Goal: Task Accomplishment & Management: Manage account settings

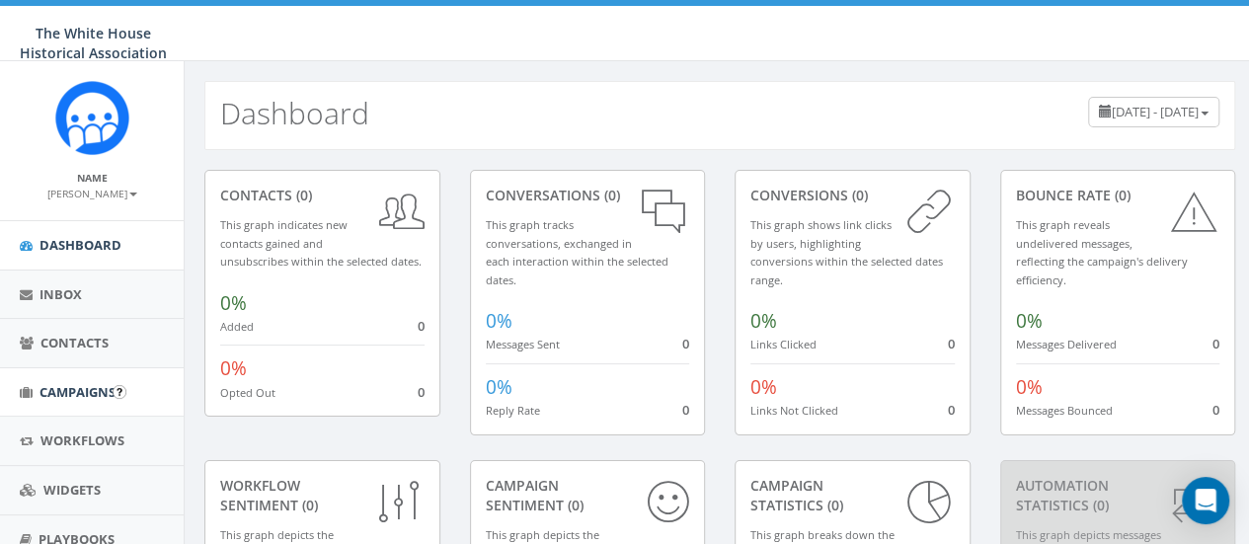
scroll to position [169, 0]
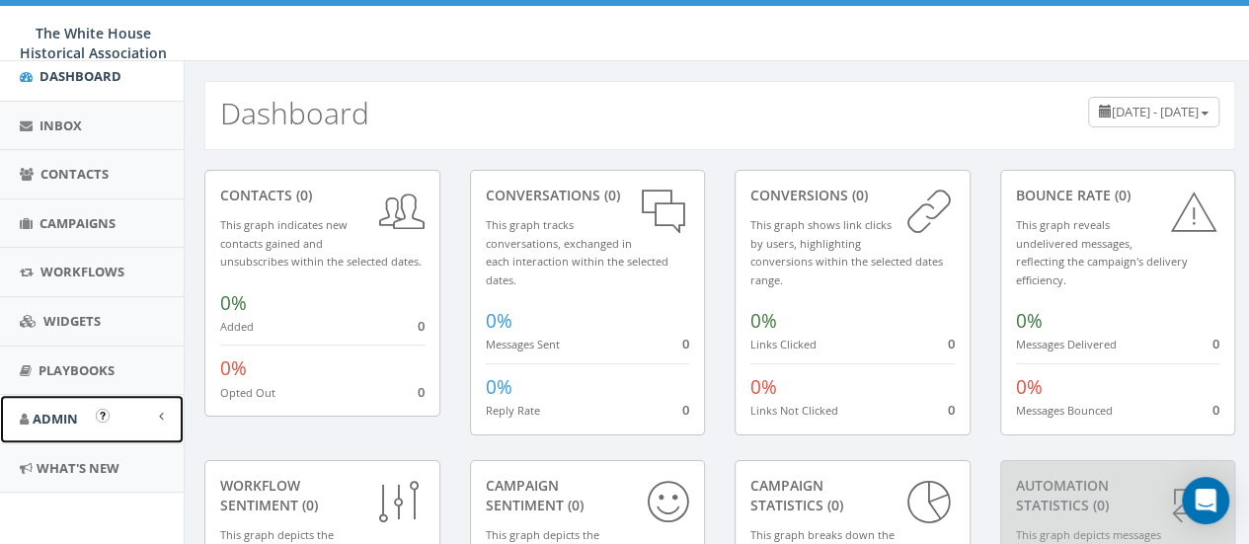
click at [67, 422] on span "Admin" at bounding box center [55, 419] width 45 height 18
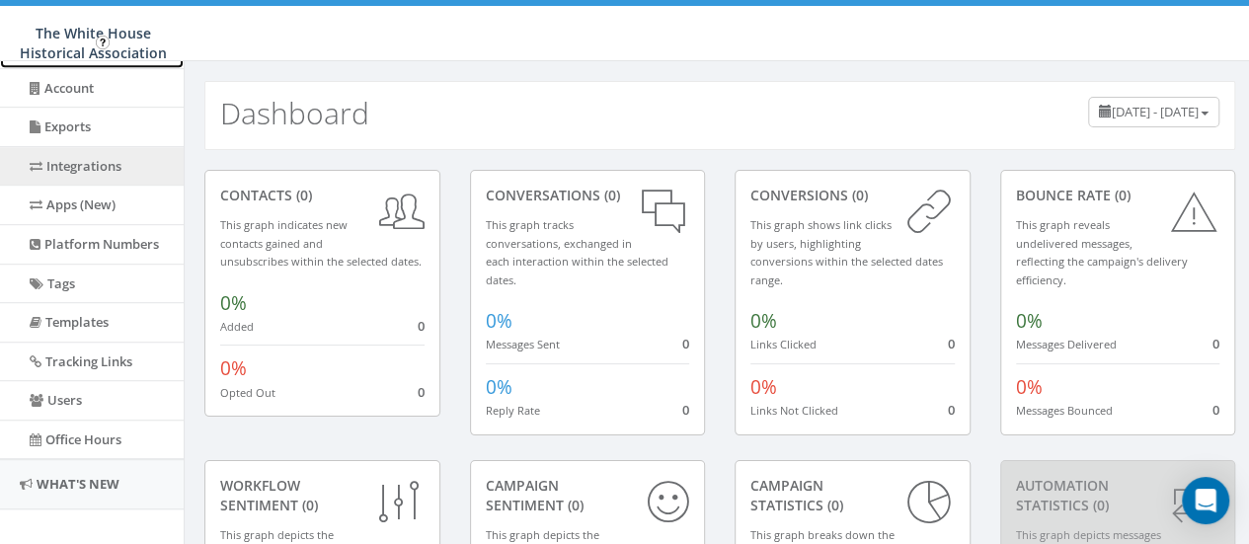
scroll to position [545, 0]
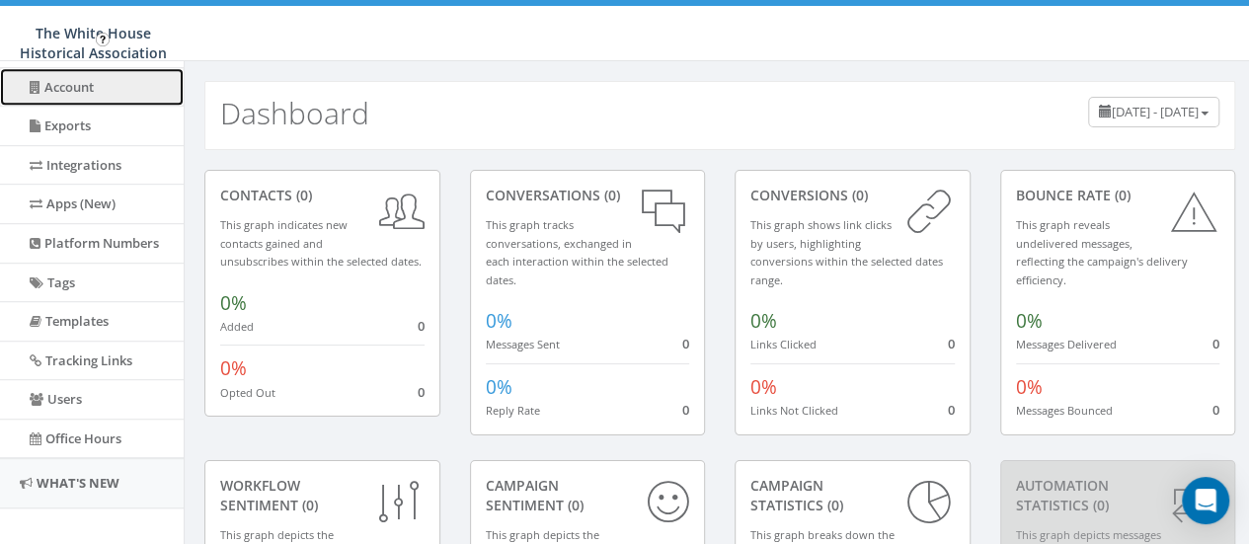
click at [78, 84] on link "Account" at bounding box center [92, 87] width 184 height 39
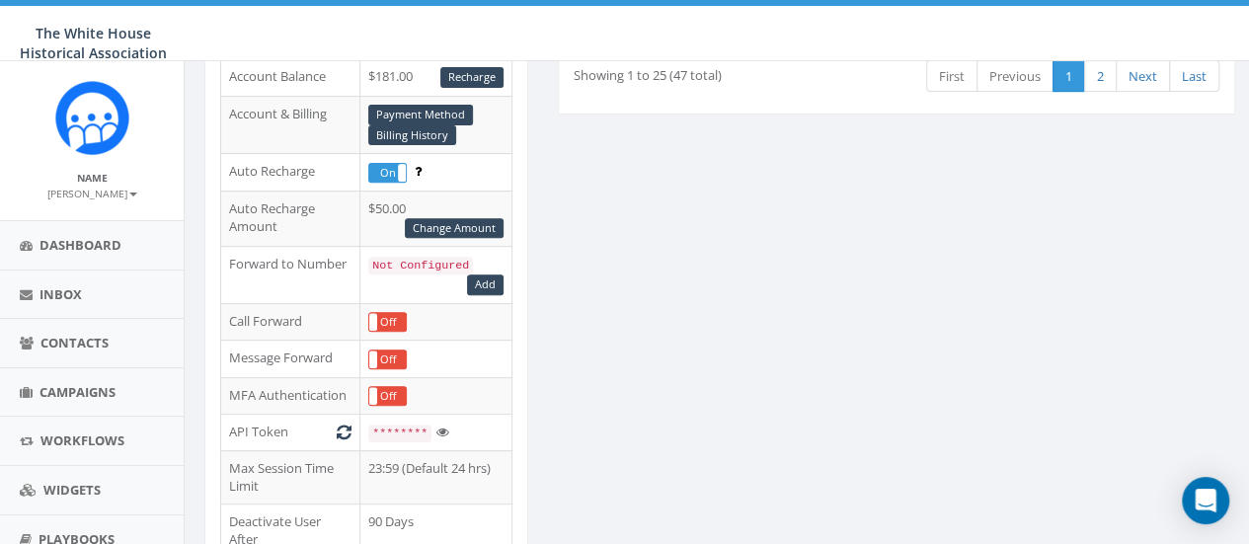
scroll to position [299, 0]
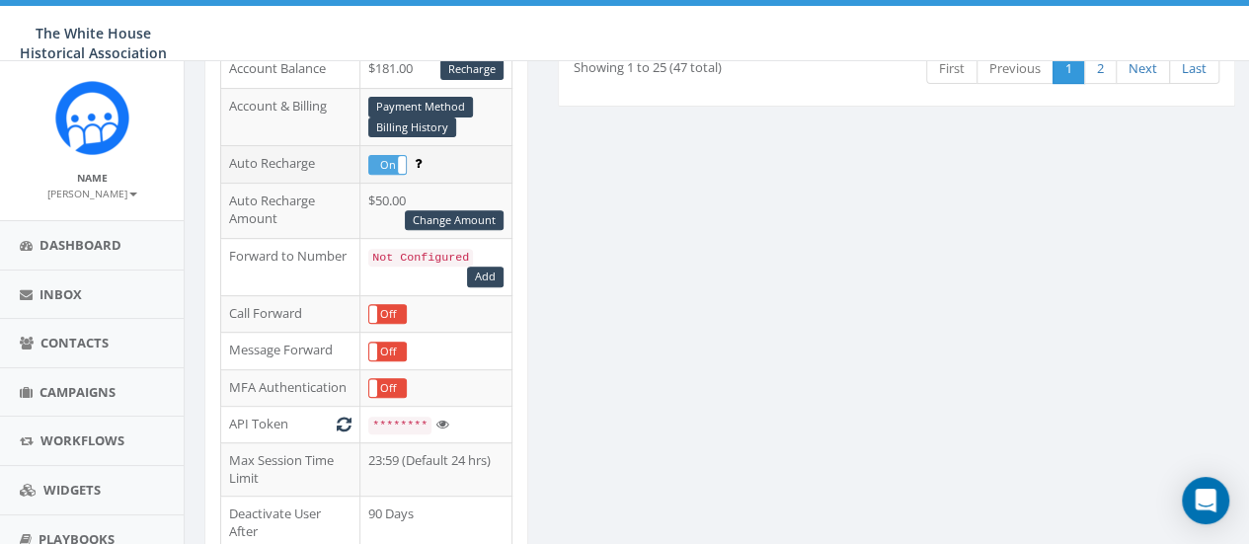
click at [381, 162] on label "On" at bounding box center [387, 165] width 37 height 18
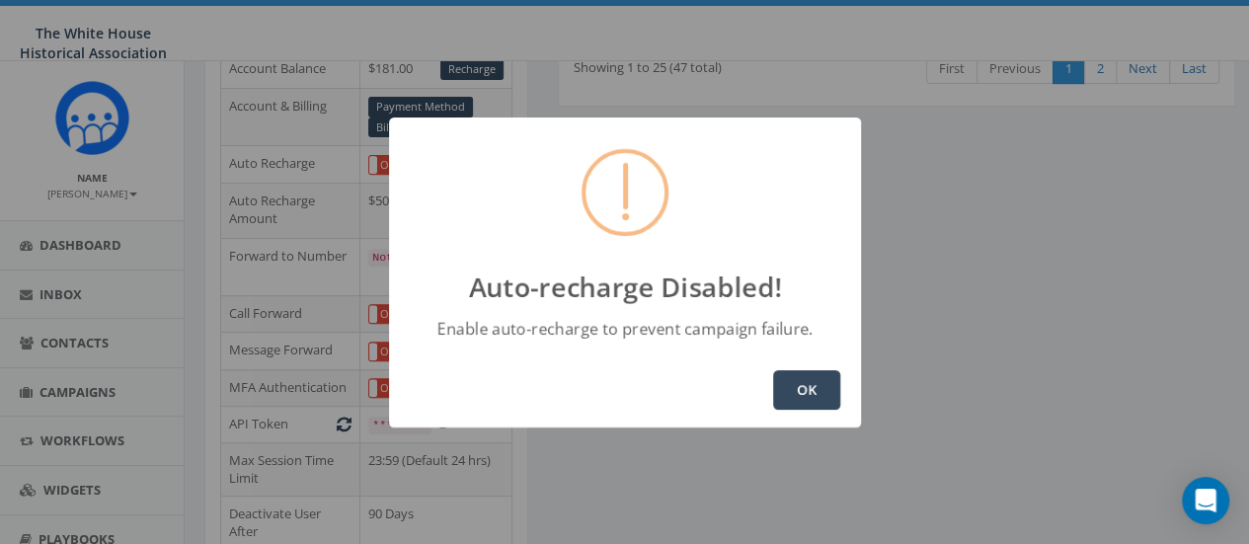
click at [820, 387] on button "OK" at bounding box center [806, 390] width 67 height 40
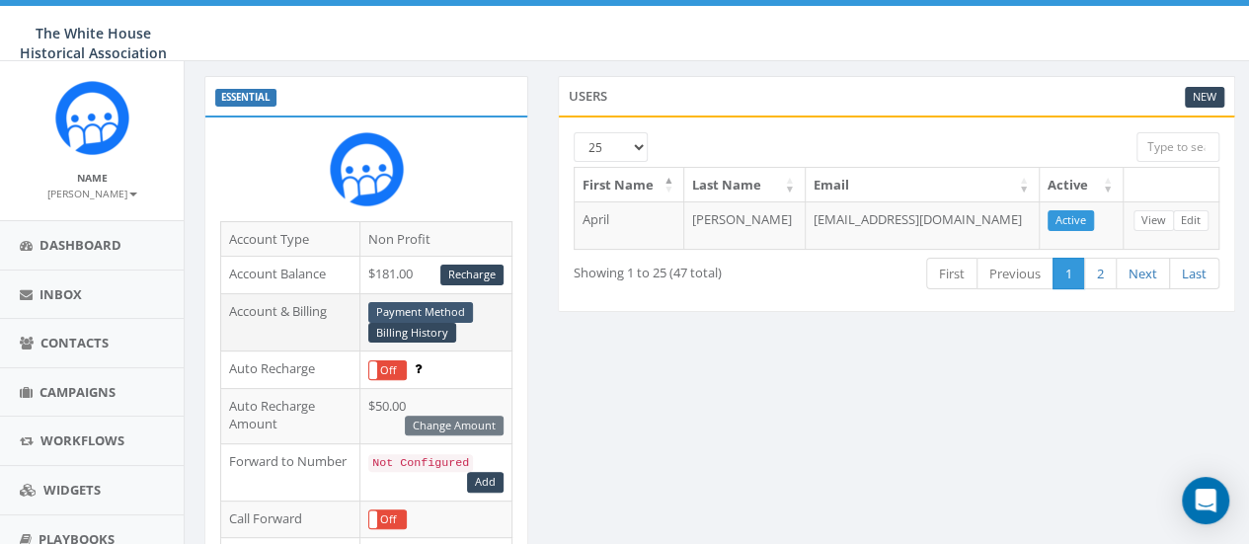
scroll to position [95, 0]
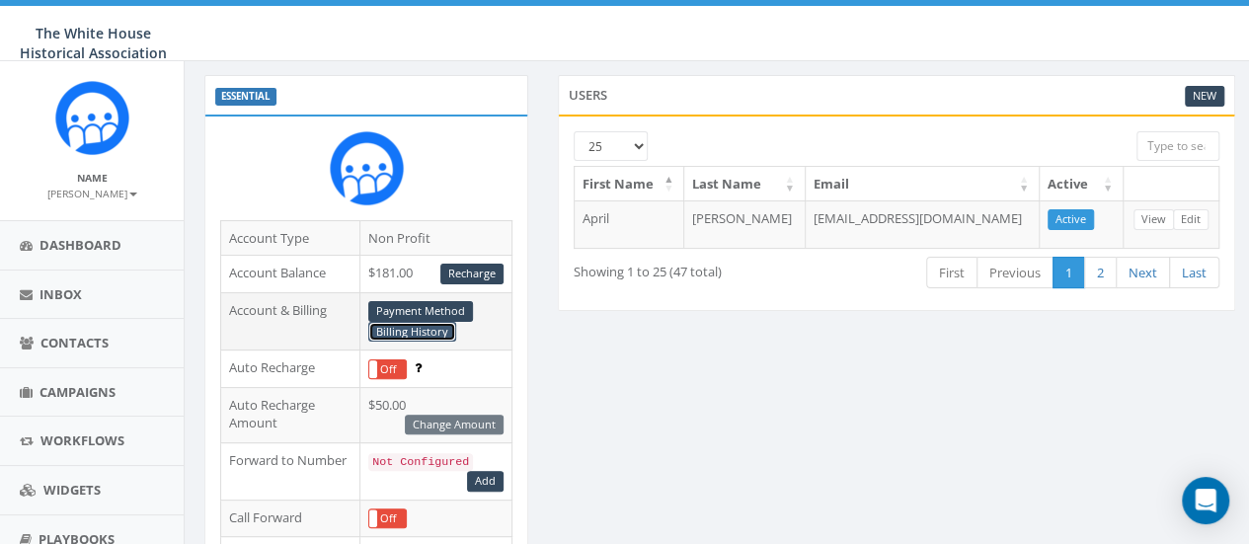
click at [413, 328] on link "Billing History" at bounding box center [412, 332] width 88 height 21
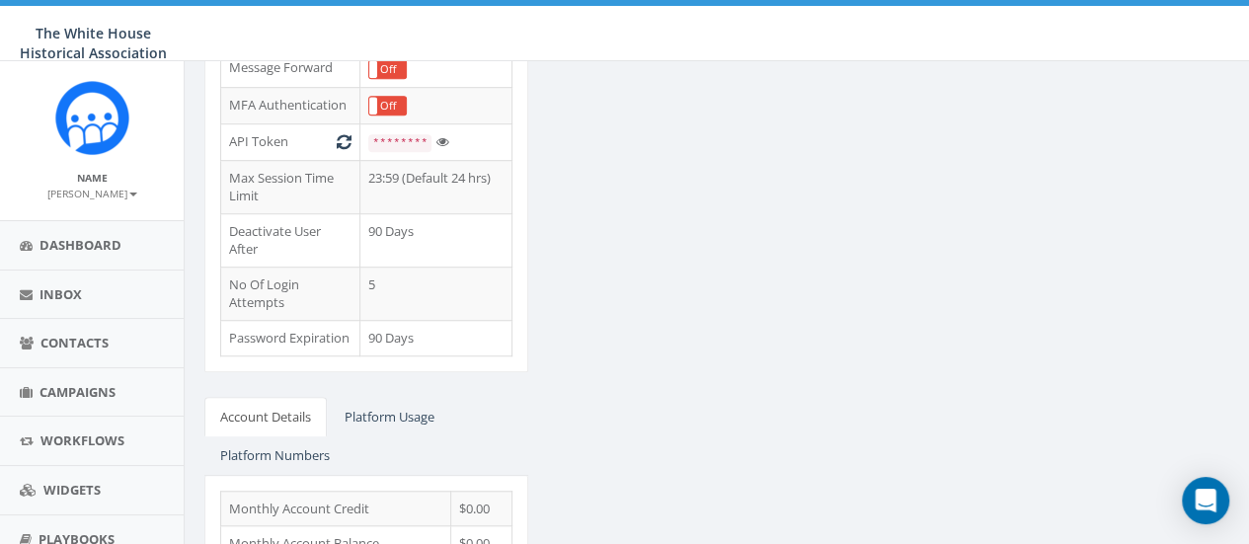
scroll to position [585, 0]
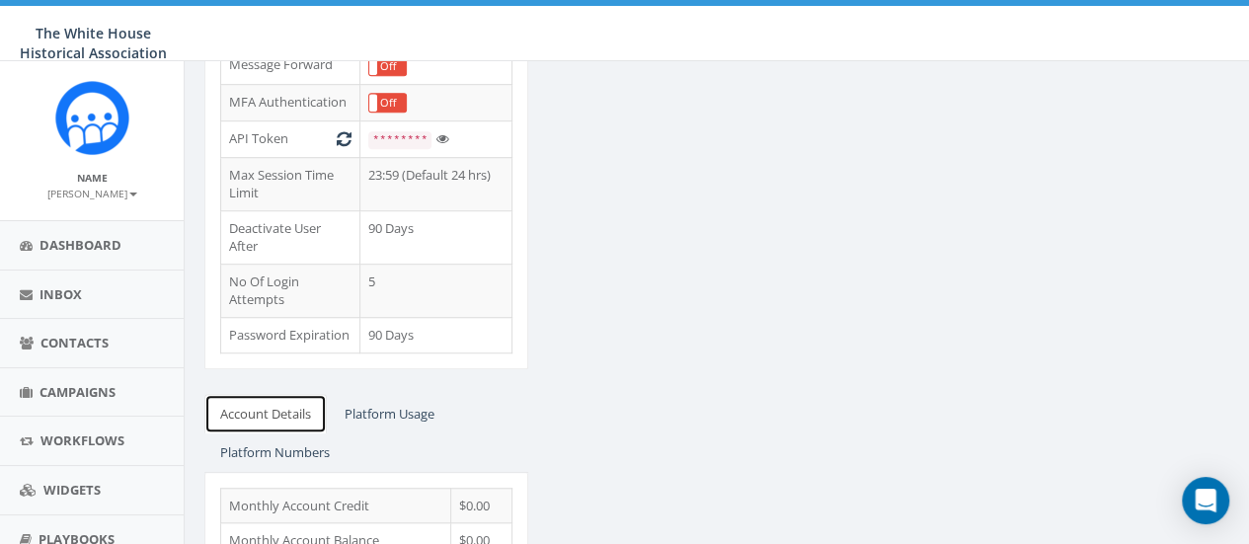
click at [299, 394] on link "Account Details" at bounding box center [265, 414] width 122 height 40
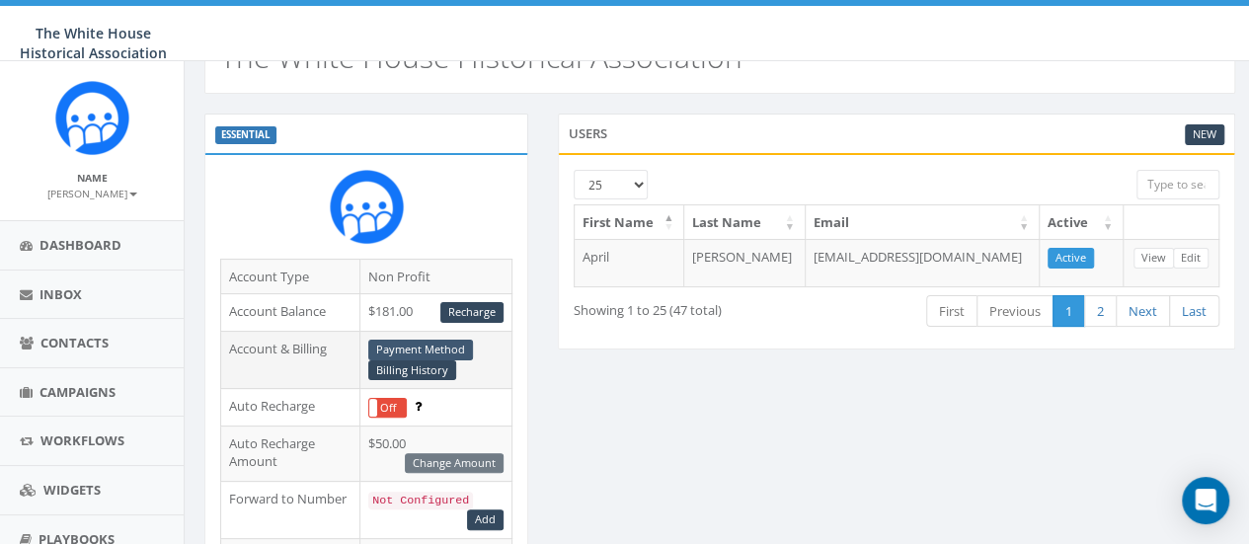
scroll to position [57, 0]
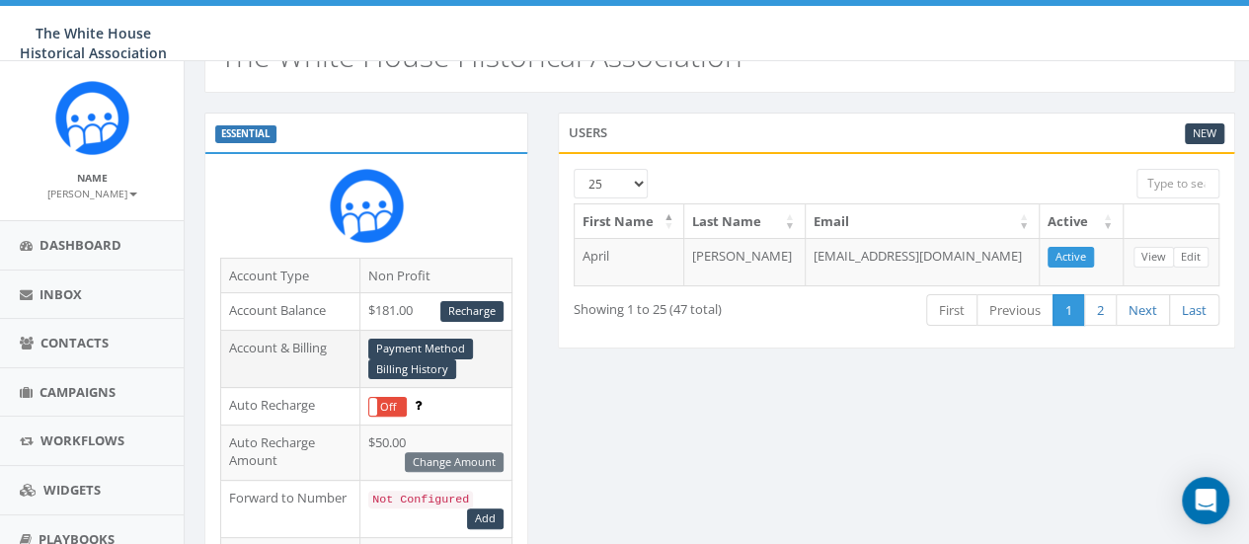
click at [423, 339] on div "Payment Method Billing History" at bounding box center [435, 359] width 135 height 41
click at [437, 344] on link "Payment Method" at bounding box center [420, 349] width 105 height 21
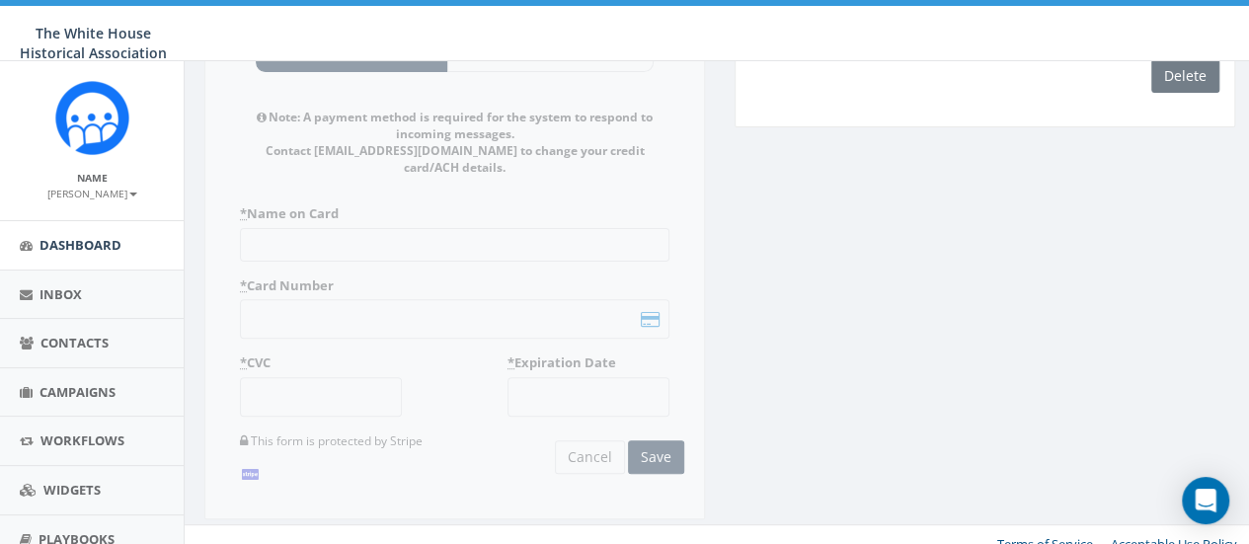
scroll to position [169, 0]
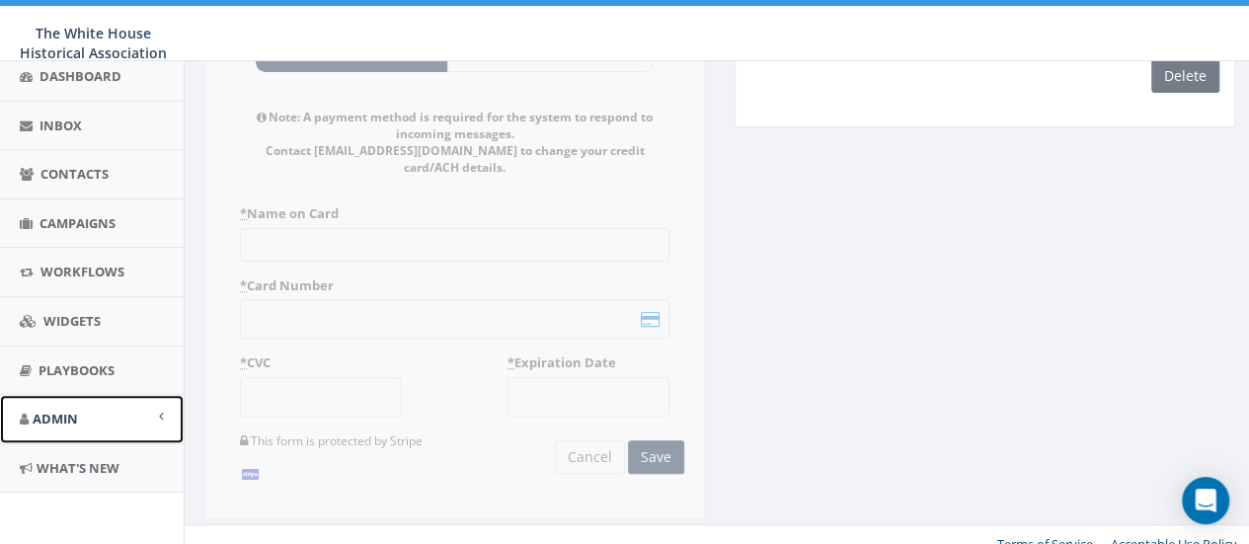
click at [79, 423] on link "Admin" at bounding box center [92, 419] width 184 height 48
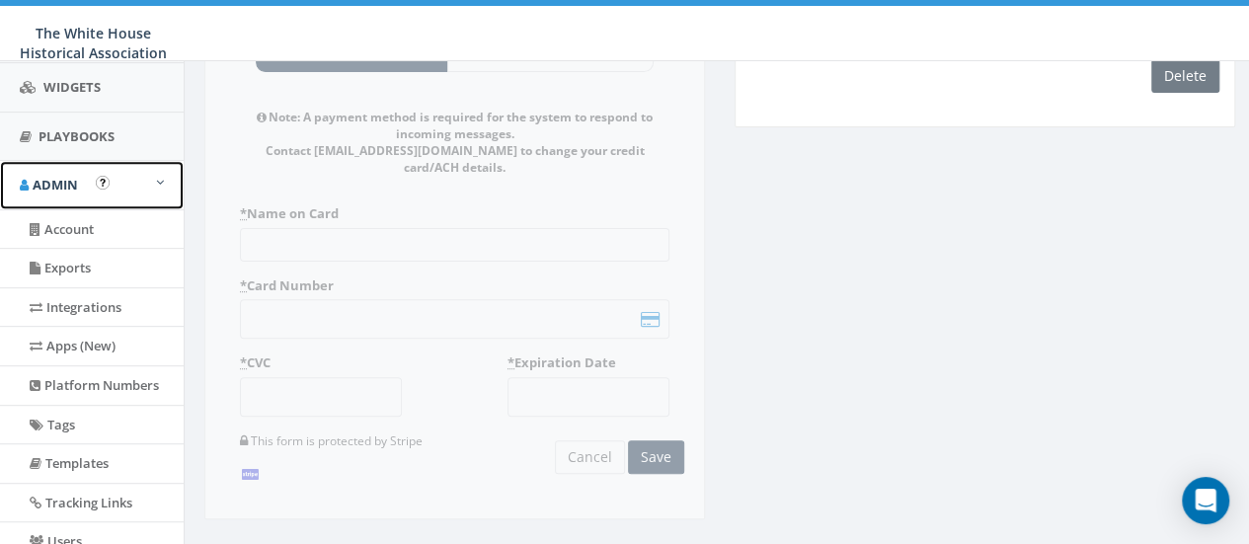
scroll to position [408, 0]
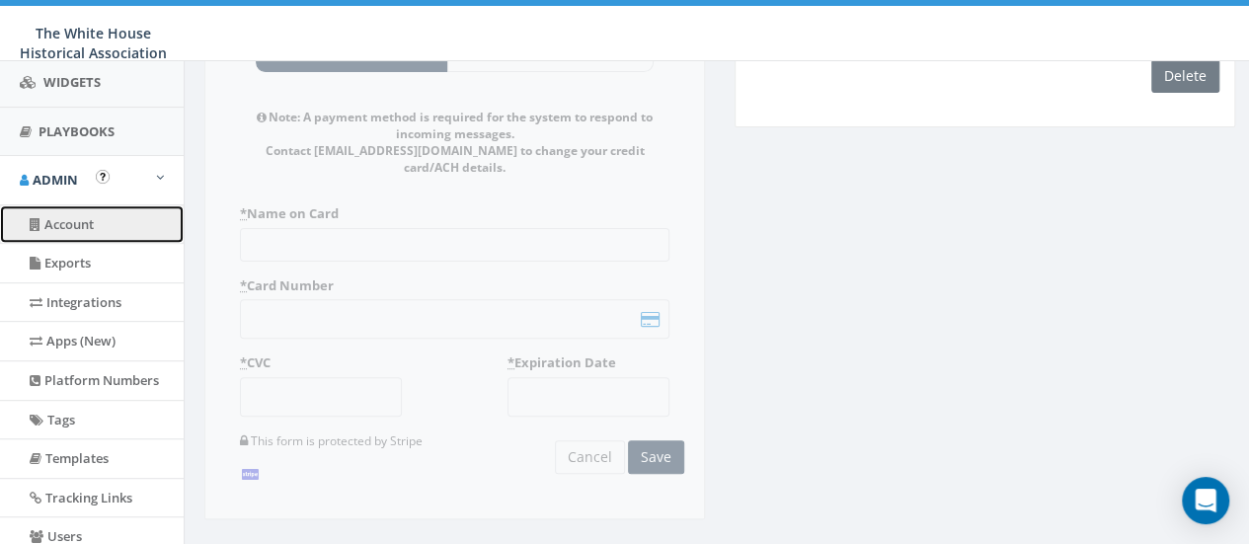
click at [81, 219] on link "Account" at bounding box center [92, 224] width 184 height 39
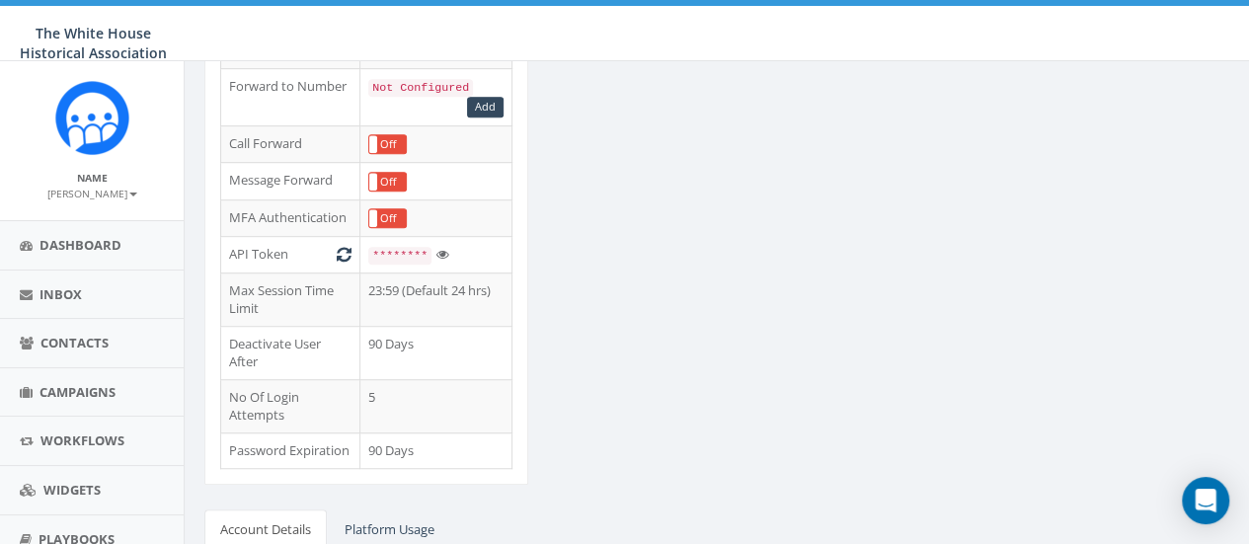
scroll to position [470, 0]
click at [492, 96] on link "Add" at bounding box center [485, 106] width 37 height 21
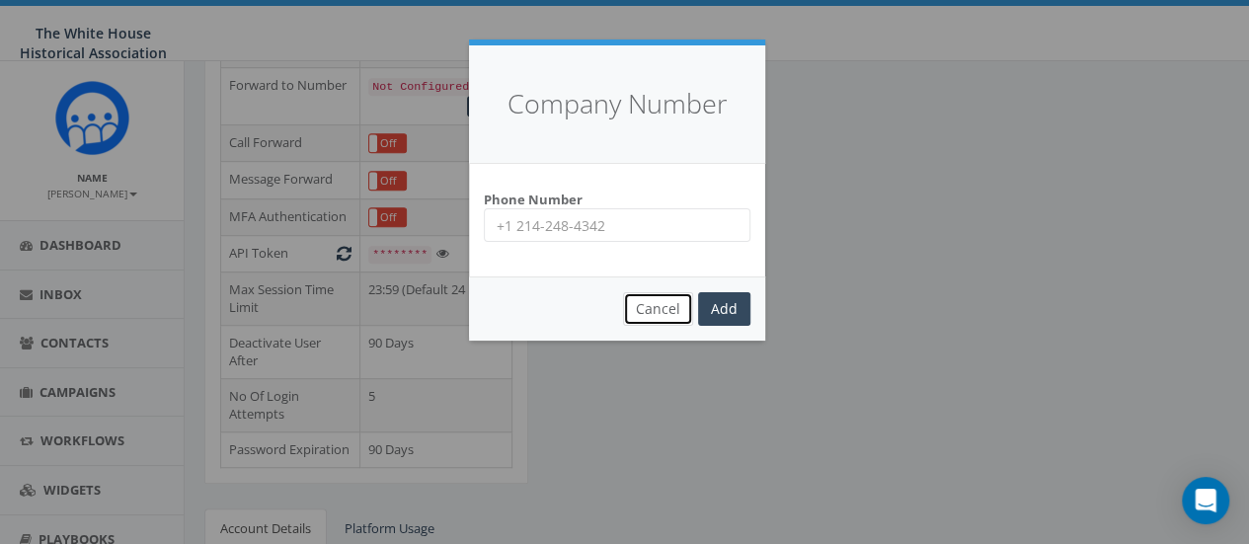
click at [683, 303] on button "Cancel" at bounding box center [658, 309] width 70 height 34
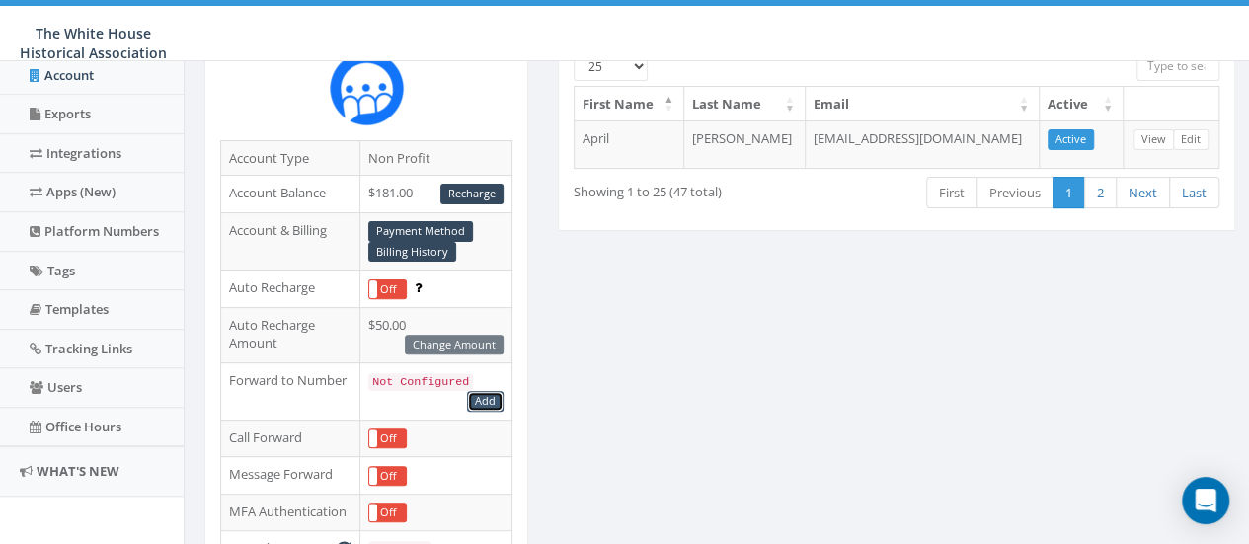
scroll to position [0, 0]
